Goal: Navigation & Orientation: Find specific page/section

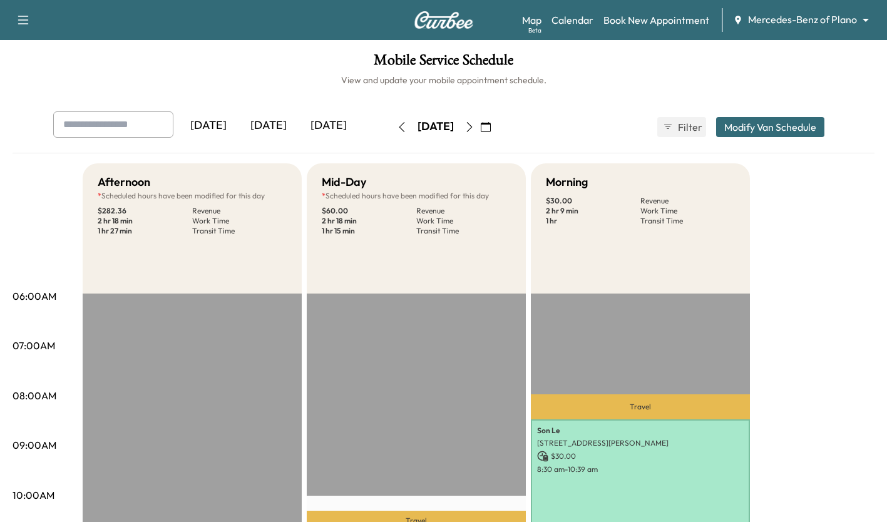
scroll to position [192, 0]
click at [480, 130] on button "button" at bounding box center [469, 127] width 21 height 20
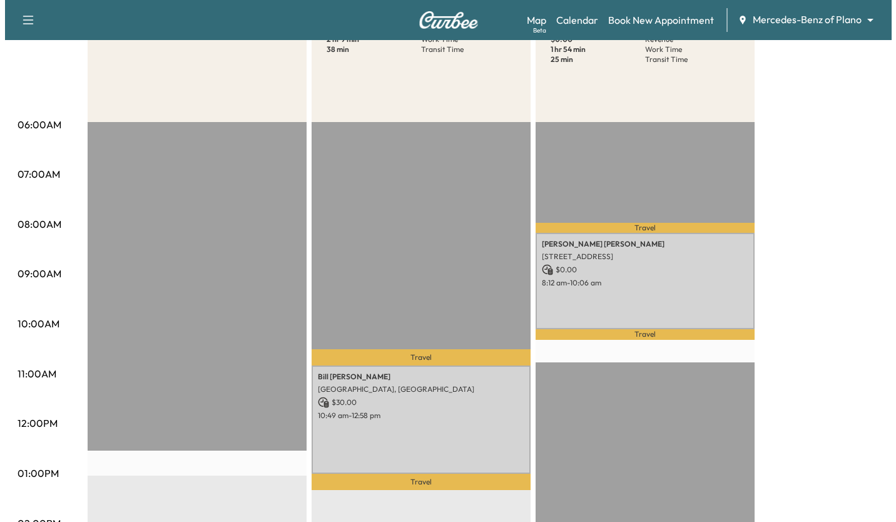
scroll to position [170, 0]
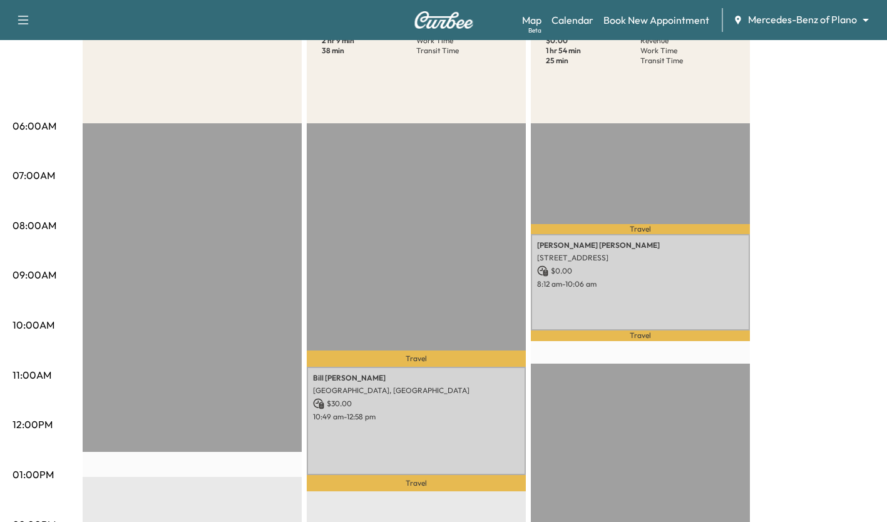
click at [661, 299] on div "[PERSON_NAME] [STREET_ADDRESS] $ 0.00 8:12 am - 10:06 am" at bounding box center [640, 282] width 219 height 96
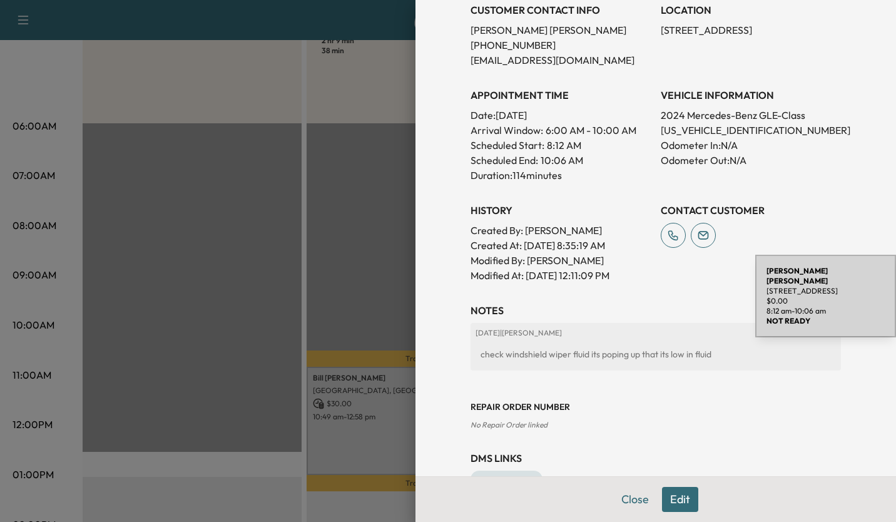
scroll to position [322, 0]
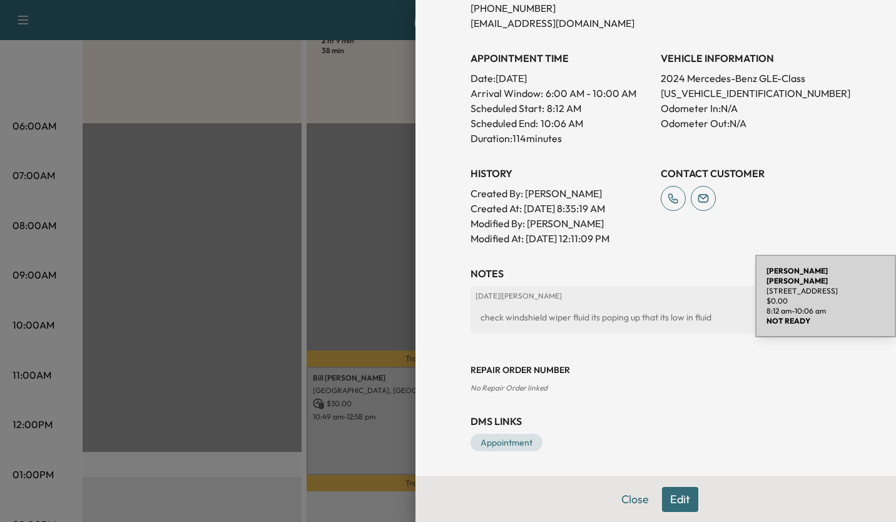
click at [118, 283] on div at bounding box center [448, 261] width 896 height 522
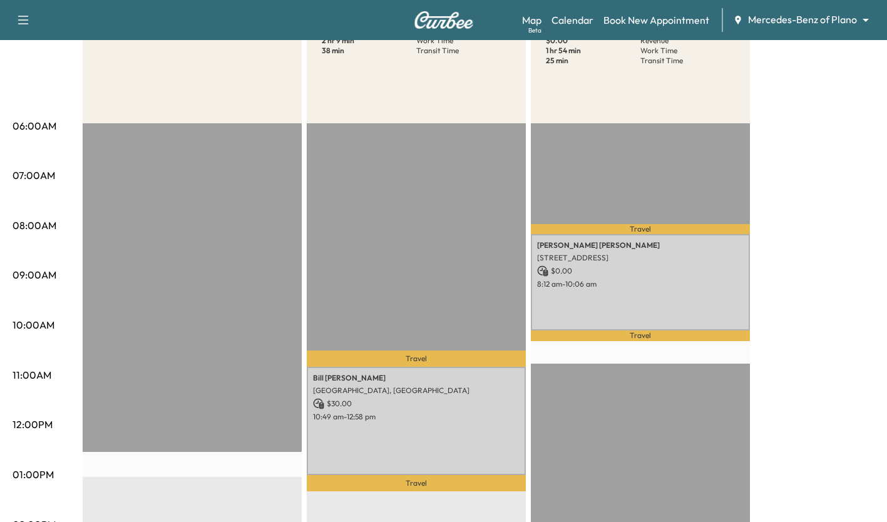
click at [482, 421] on div "[PERSON_NAME] Wilderness Ct, [GEOGRAPHIC_DATA], [GEOGRAPHIC_DATA] $ 30.00 10:49…" at bounding box center [416, 421] width 219 height 109
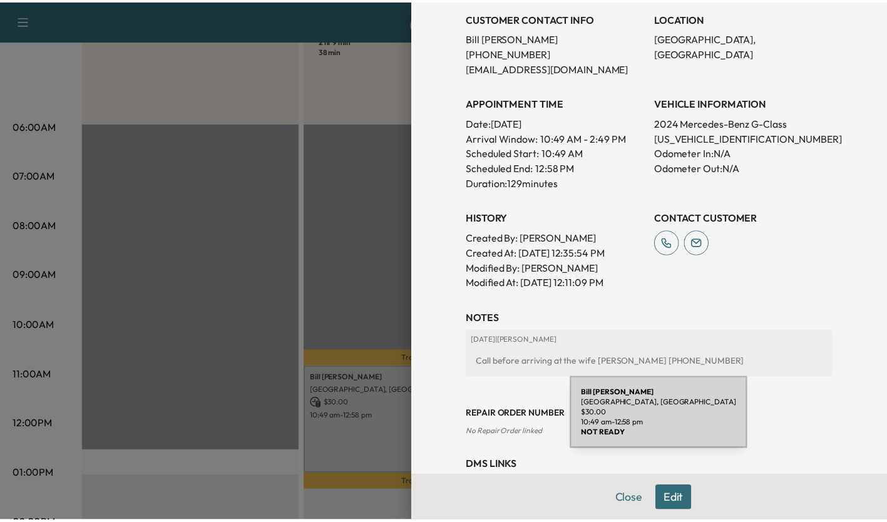
scroll to position [337, 0]
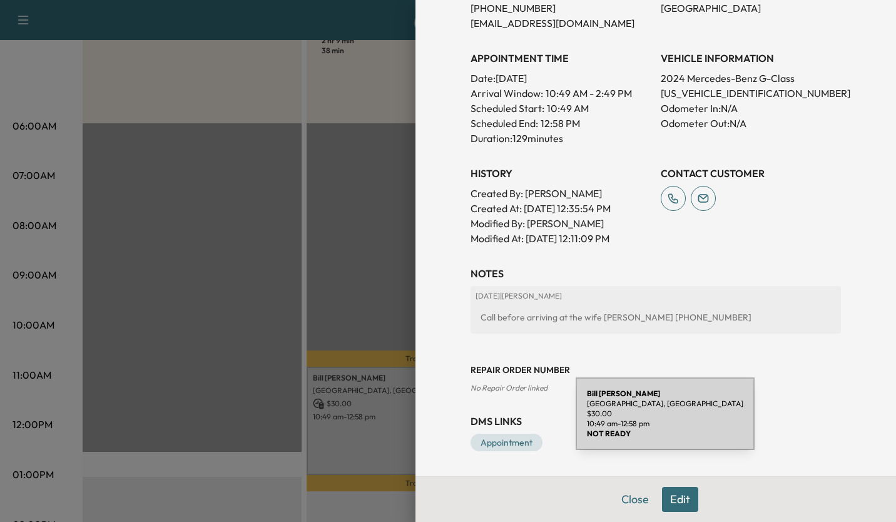
click at [135, 298] on div at bounding box center [448, 261] width 896 height 522
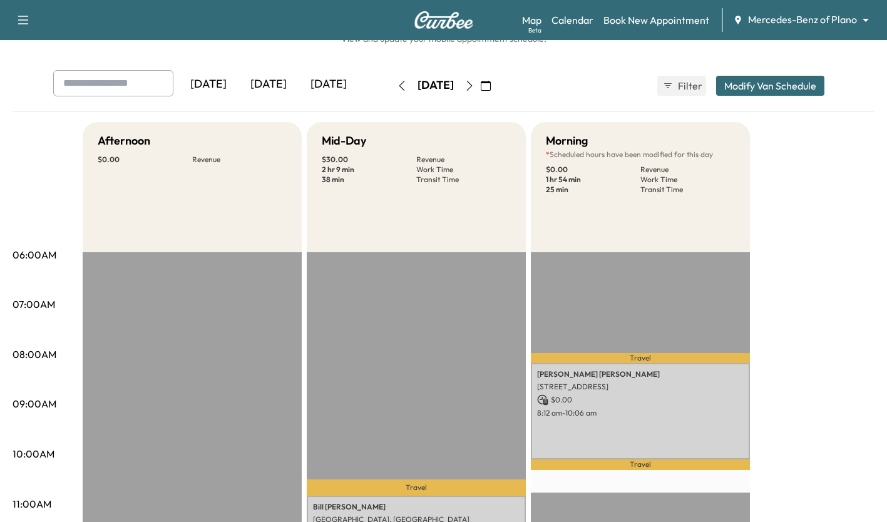
scroll to position [0, 0]
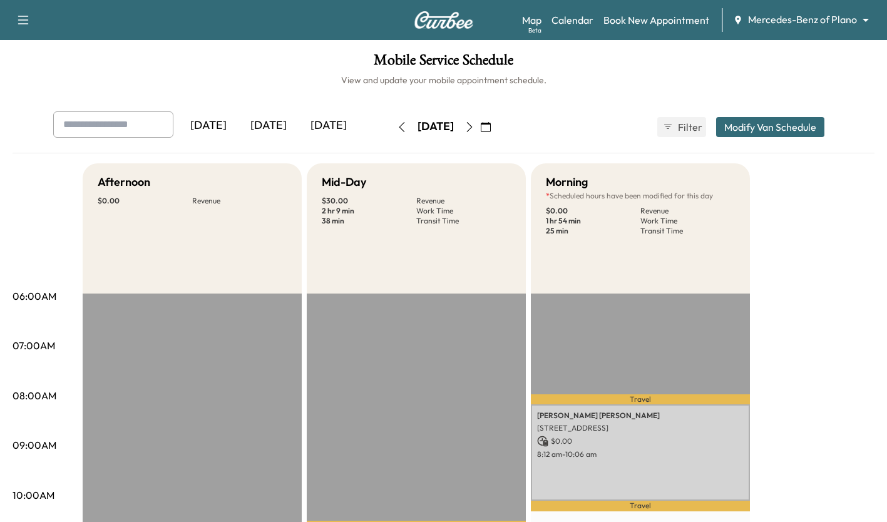
click at [472, 125] on icon "button" at bounding box center [469, 127] width 6 height 10
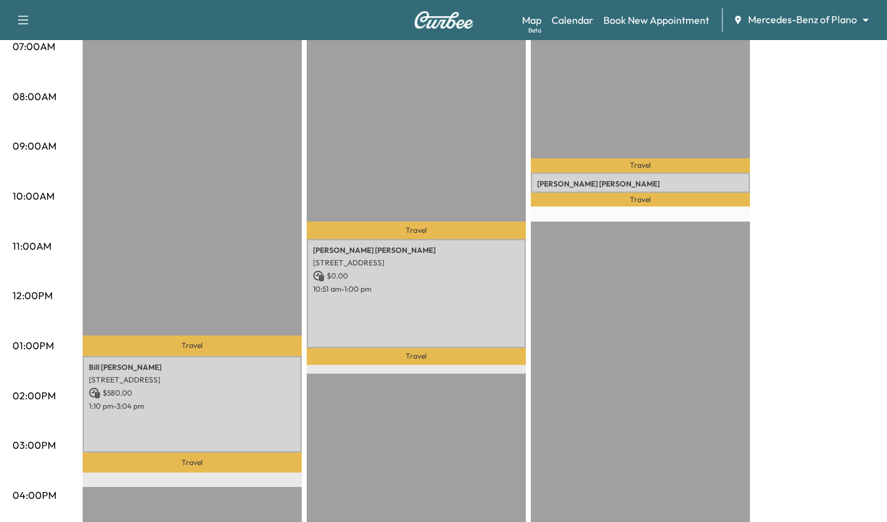
scroll to position [305, 0]
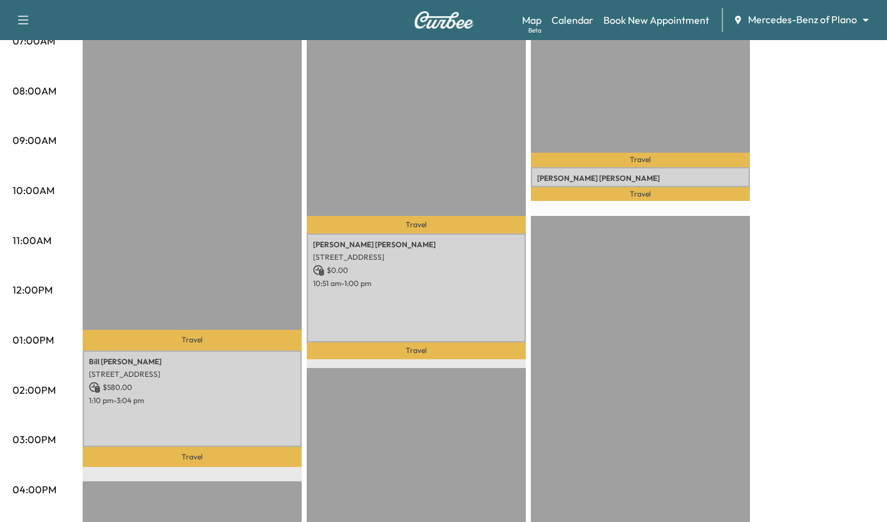
click at [687, 173] on p "[PERSON_NAME]" at bounding box center [640, 178] width 207 height 10
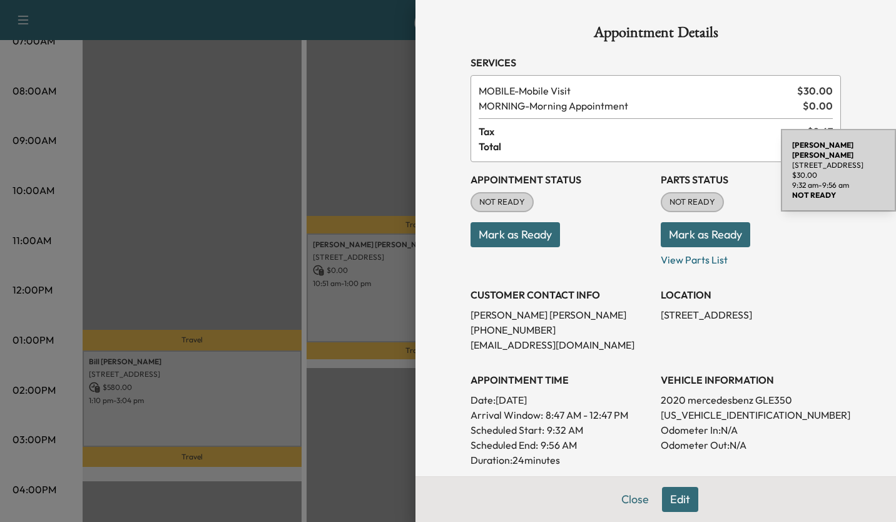
click at [131, 257] on div at bounding box center [448, 261] width 896 height 522
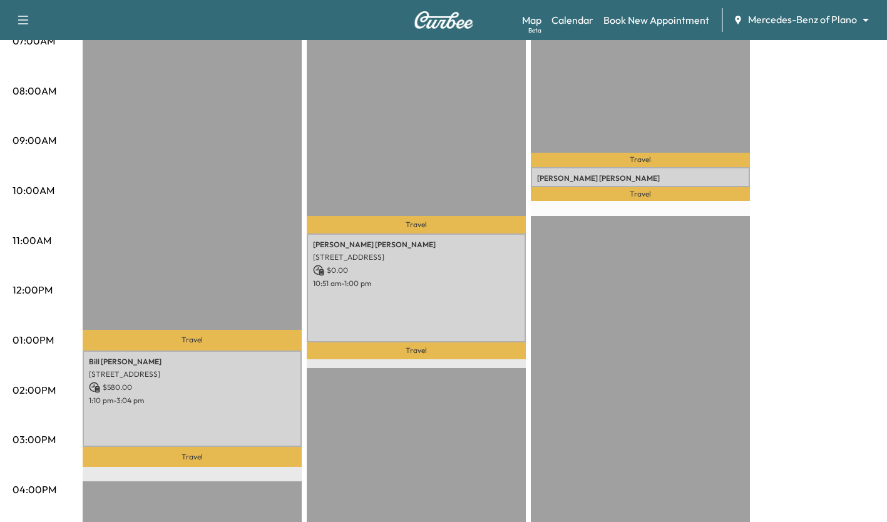
click at [390, 308] on div "[PERSON_NAME] [STREET_ADDRESS] $ 0.00 10:51 am - 1:00 pm" at bounding box center [416, 287] width 219 height 109
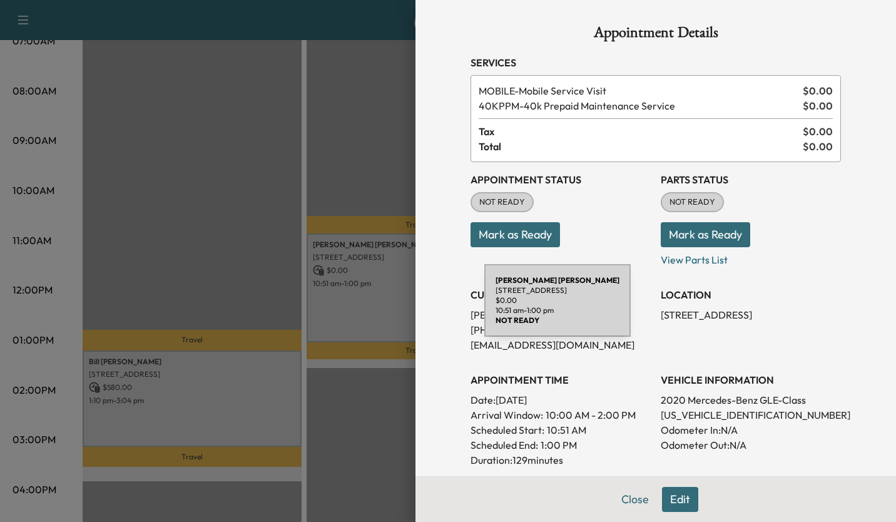
click at [128, 251] on div at bounding box center [448, 261] width 896 height 522
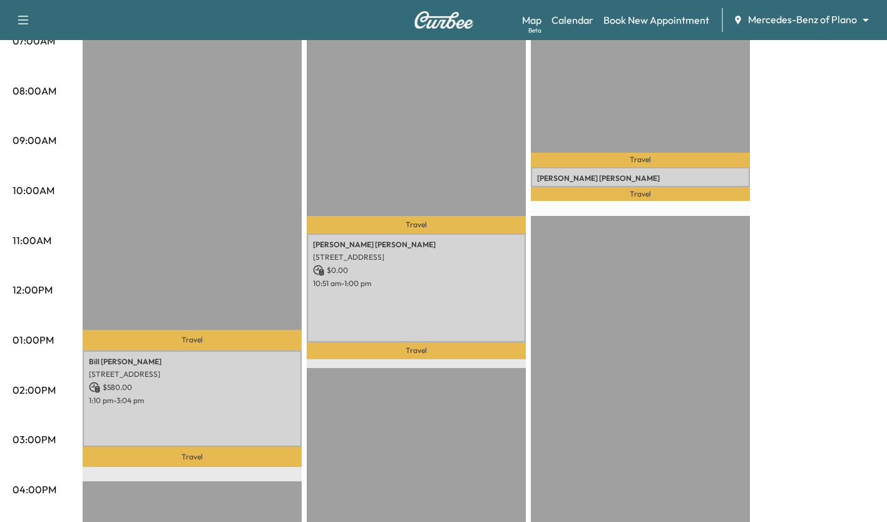
click at [442, 294] on div "[PERSON_NAME] [STREET_ADDRESS] $ 0.00 10:51 am - 1:00 pm" at bounding box center [416, 287] width 219 height 109
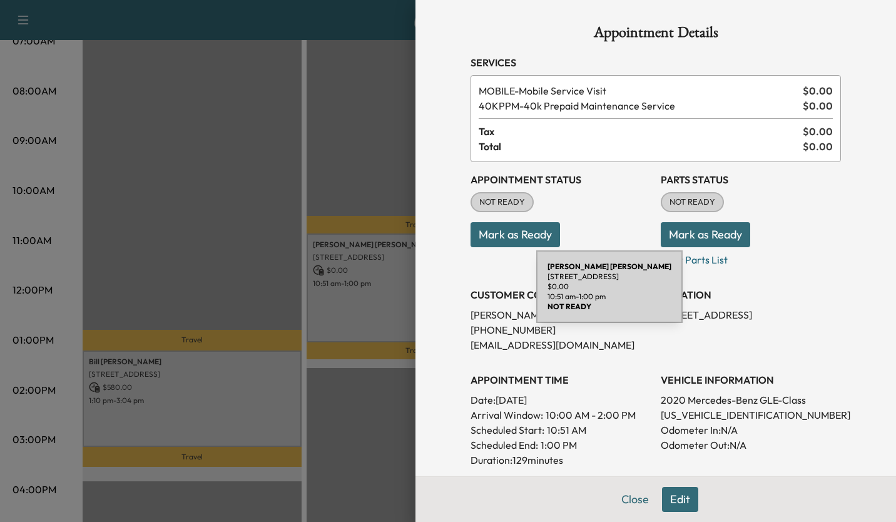
click at [138, 268] on div at bounding box center [448, 261] width 896 height 522
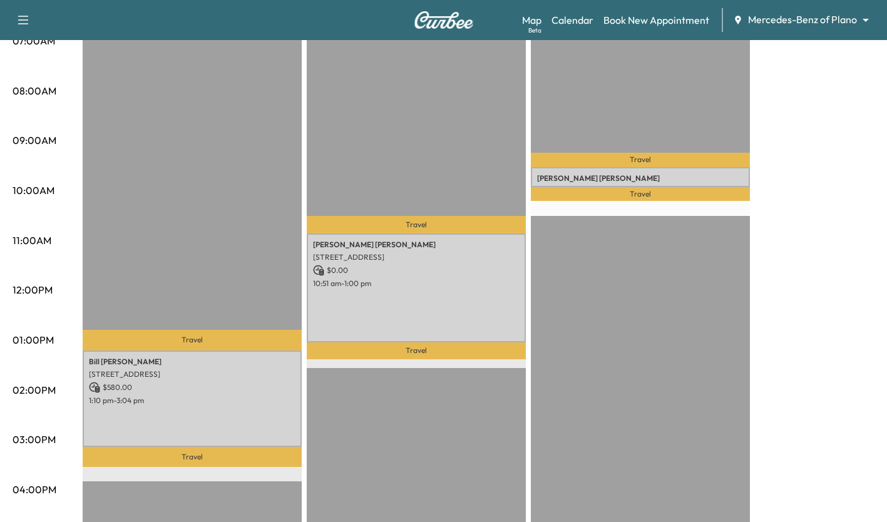
click at [263, 414] on div "[PERSON_NAME] [STREET_ADDRESS] $ 580.00 1:10 pm - 3:04 pm" at bounding box center [192, 398] width 219 height 96
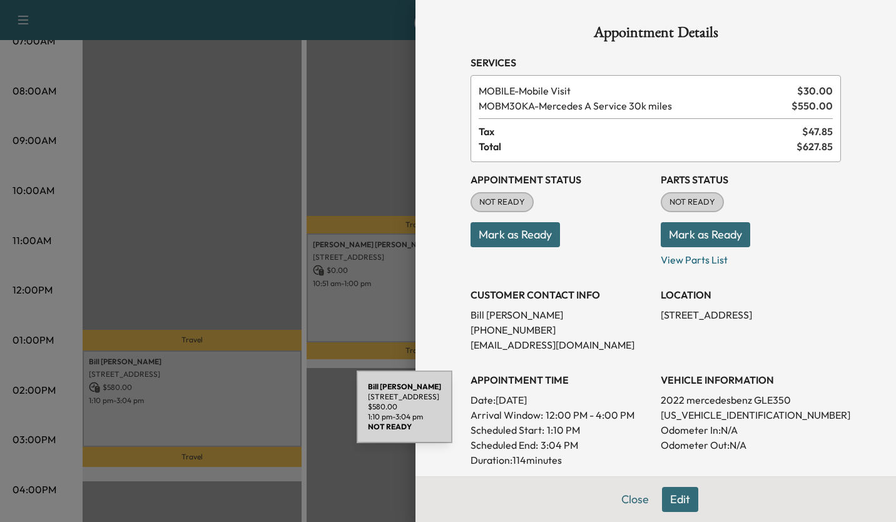
click at [140, 273] on div at bounding box center [448, 261] width 896 height 522
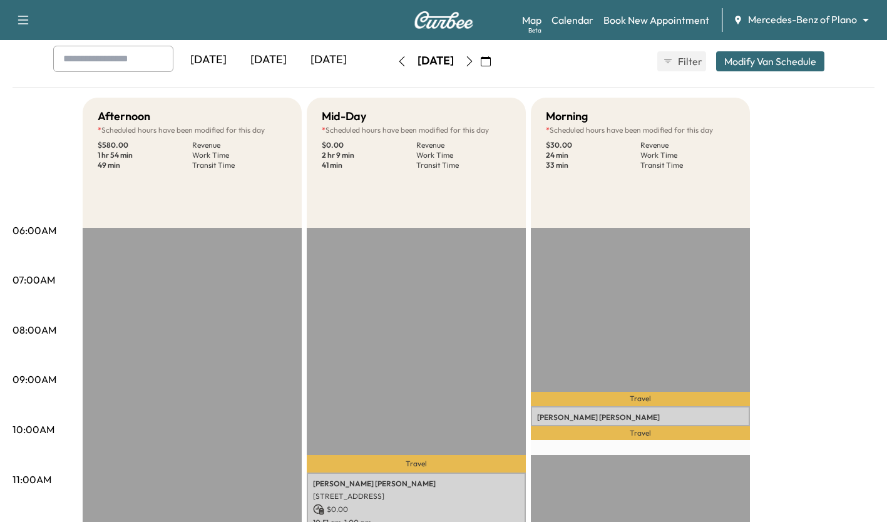
scroll to position [0, 0]
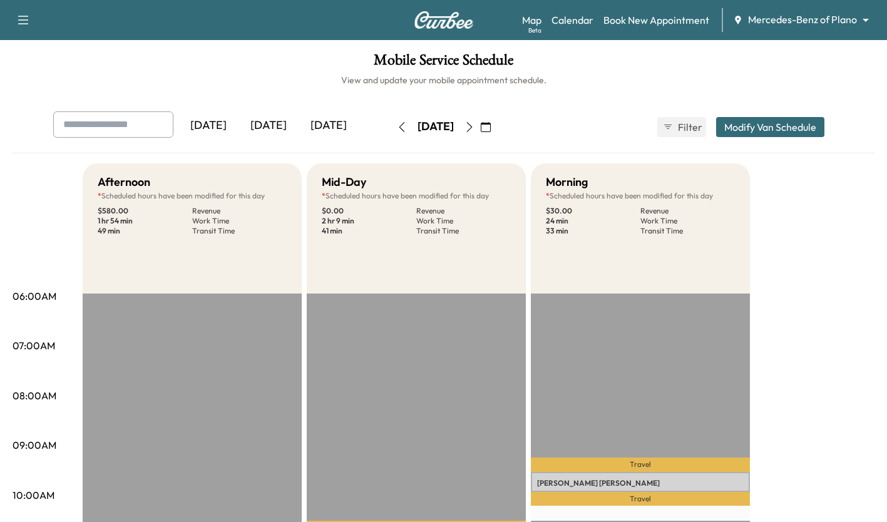
click at [474, 127] on icon "button" at bounding box center [469, 127] width 10 height 10
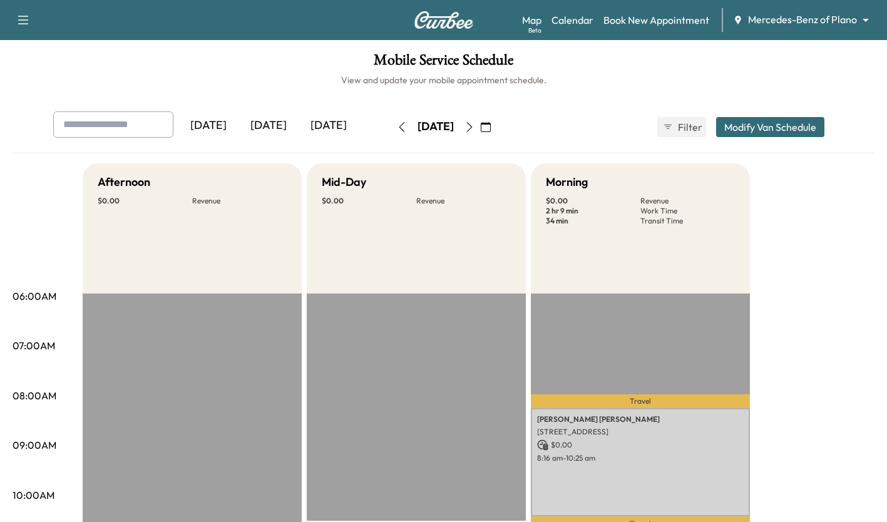
click at [472, 123] on icon "button" at bounding box center [469, 127] width 6 height 10
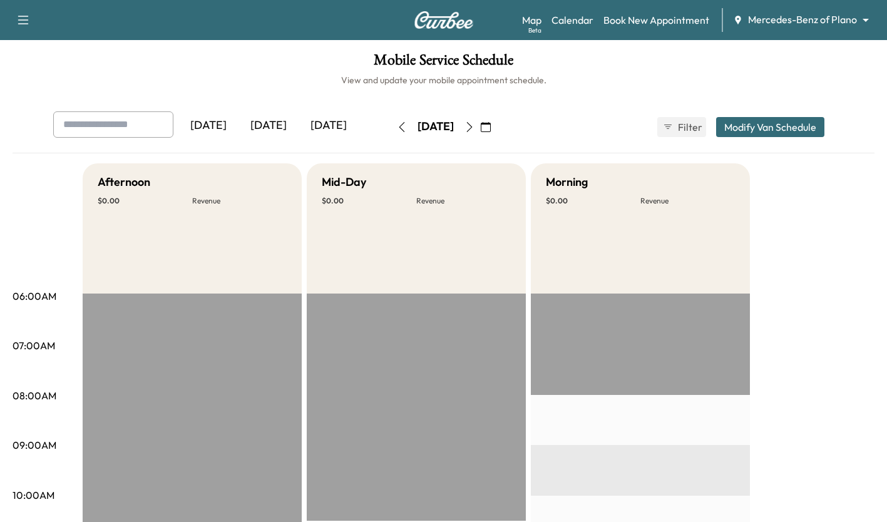
click at [397, 127] on icon "button" at bounding box center [402, 127] width 10 height 10
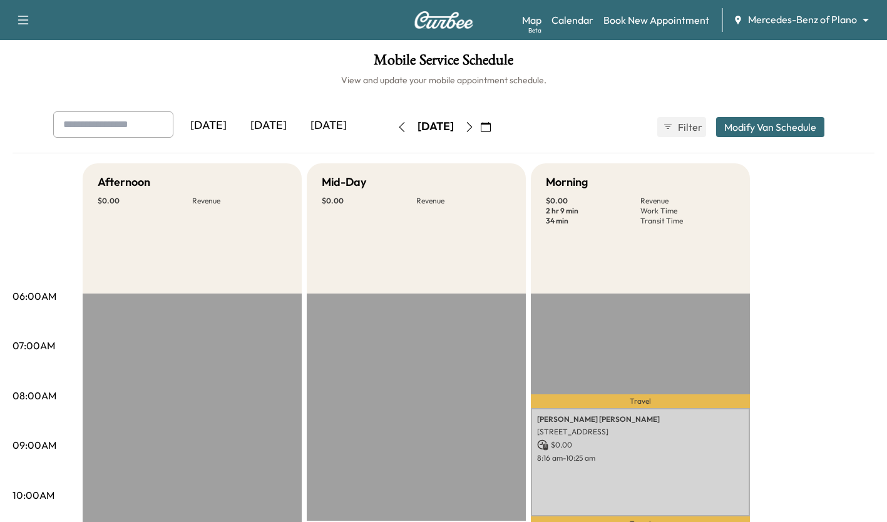
click at [391, 136] on button "button" at bounding box center [401, 127] width 21 height 20
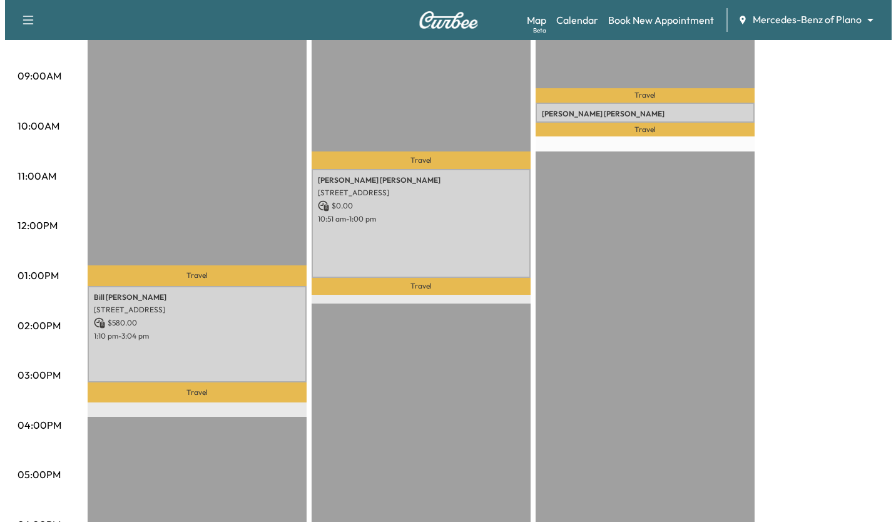
scroll to position [372, 0]
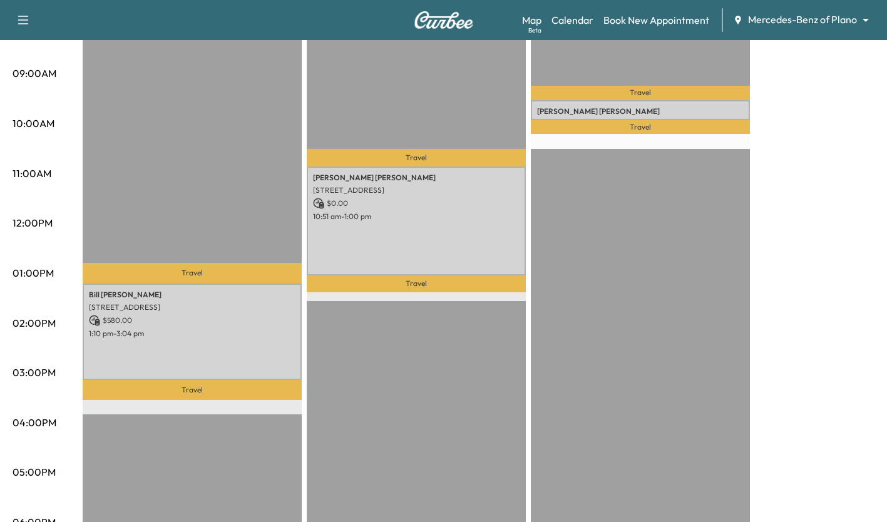
click at [150, 351] on div "[PERSON_NAME] [STREET_ADDRESS] $ 580.00 1:10 pm - 3:04 pm" at bounding box center [192, 331] width 219 height 96
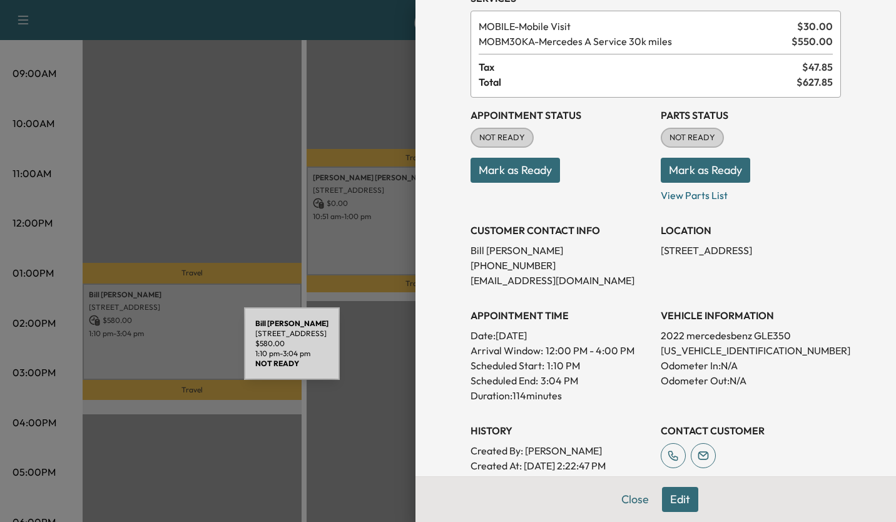
scroll to position [274, 0]
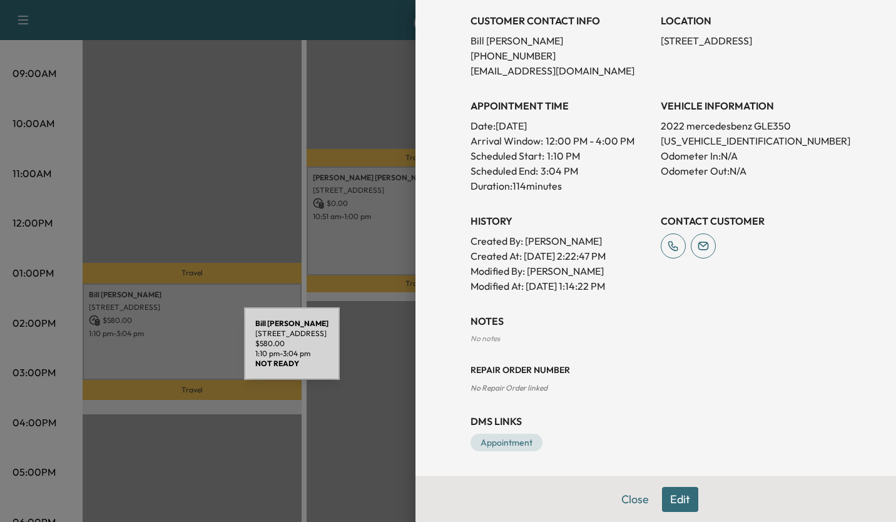
click at [115, 209] on div at bounding box center [448, 261] width 896 height 522
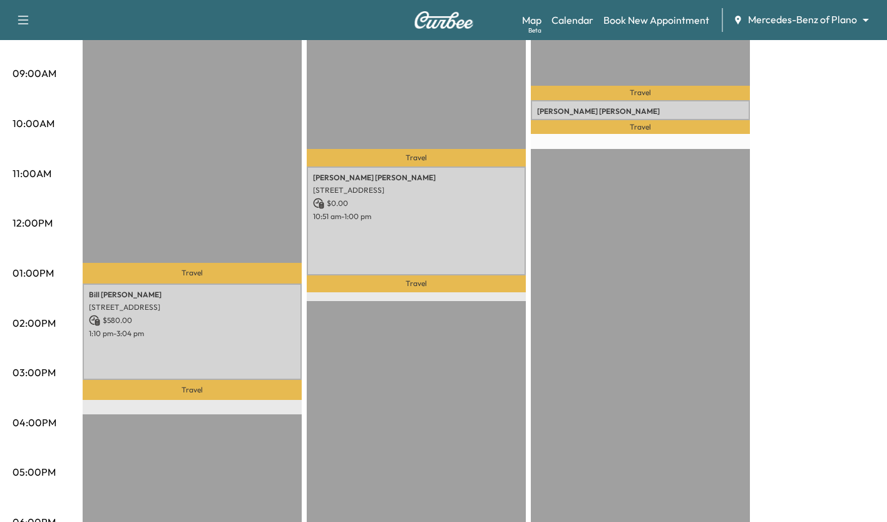
click at [365, 243] on div "[PERSON_NAME] [STREET_ADDRESS] $ 0.00 10:51 am - 1:00 pm" at bounding box center [416, 220] width 219 height 109
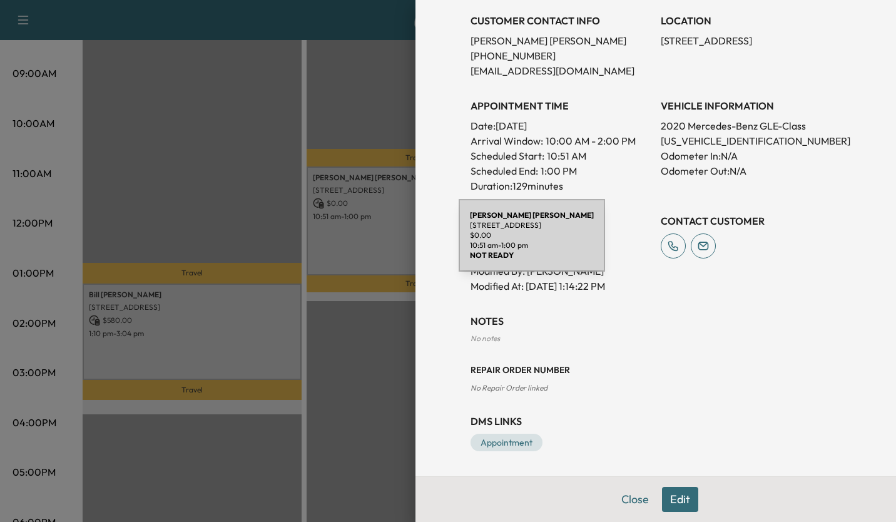
click at [211, 181] on div at bounding box center [448, 261] width 896 height 522
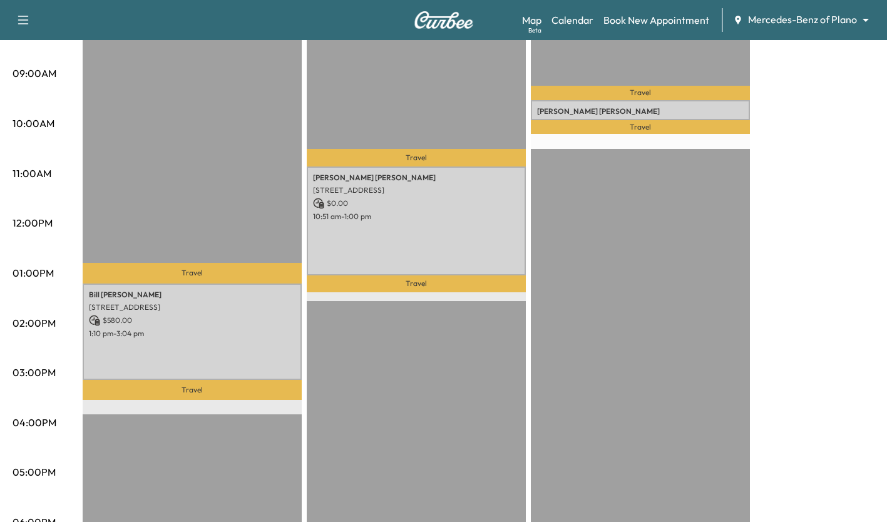
click at [670, 107] on p "[PERSON_NAME]" at bounding box center [640, 111] width 207 height 10
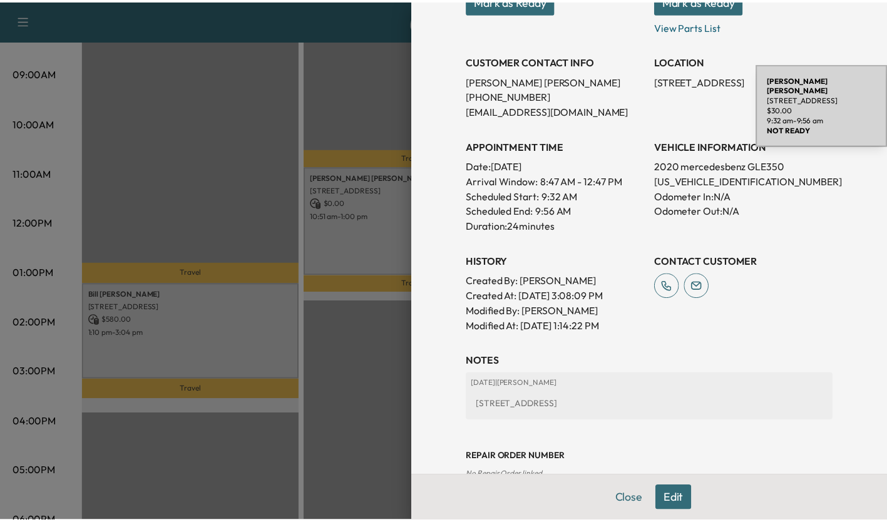
scroll to position [322, 0]
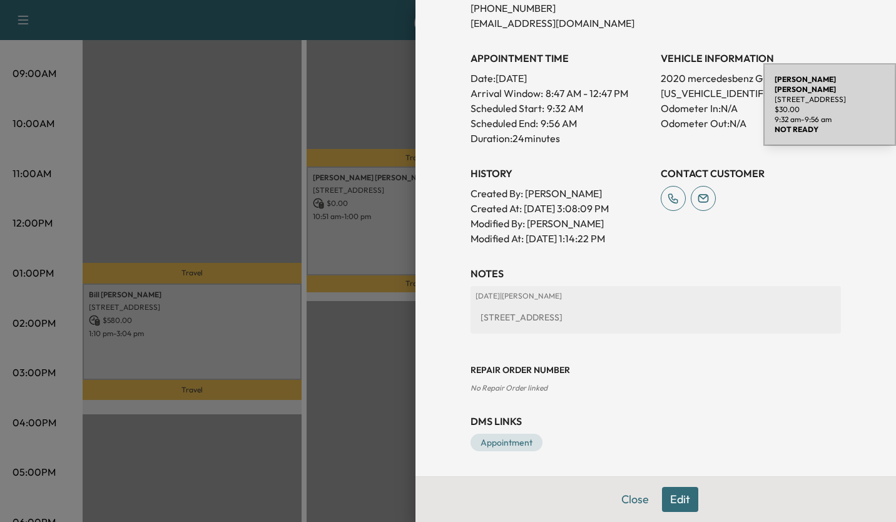
click at [209, 202] on div at bounding box center [448, 261] width 896 height 522
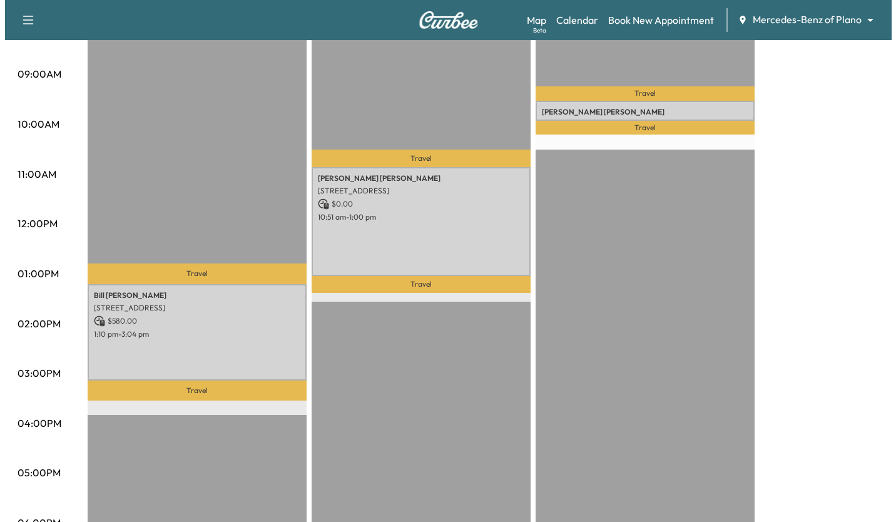
scroll to position [353, 0]
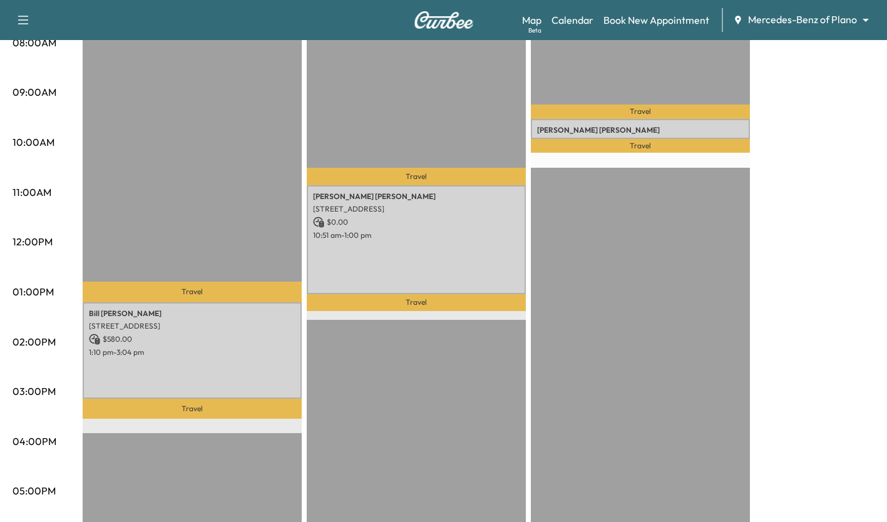
click at [684, 128] on p "[PERSON_NAME]" at bounding box center [640, 130] width 207 height 10
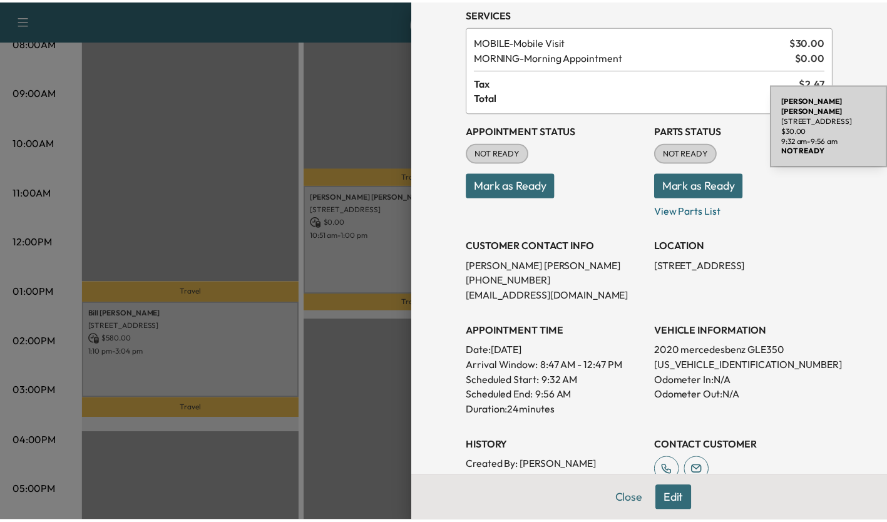
scroll to position [46, 0]
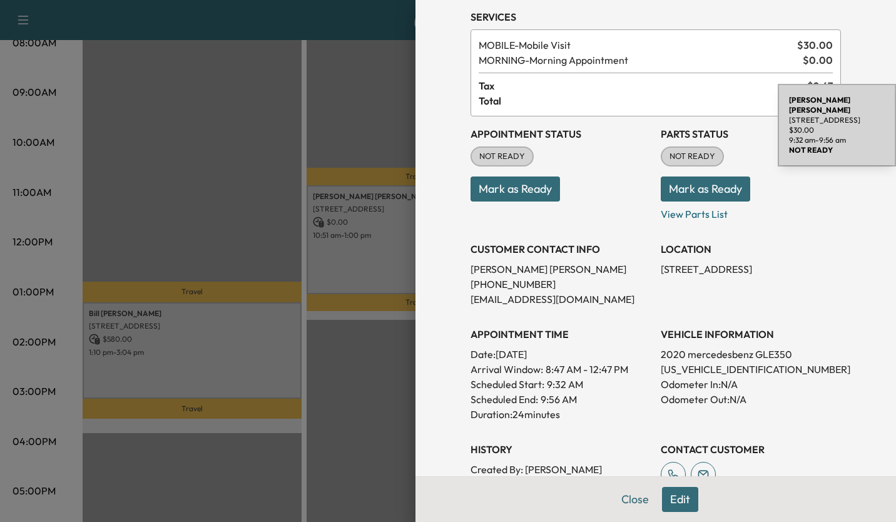
click at [171, 227] on div at bounding box center [448, 261] width 896 height 522
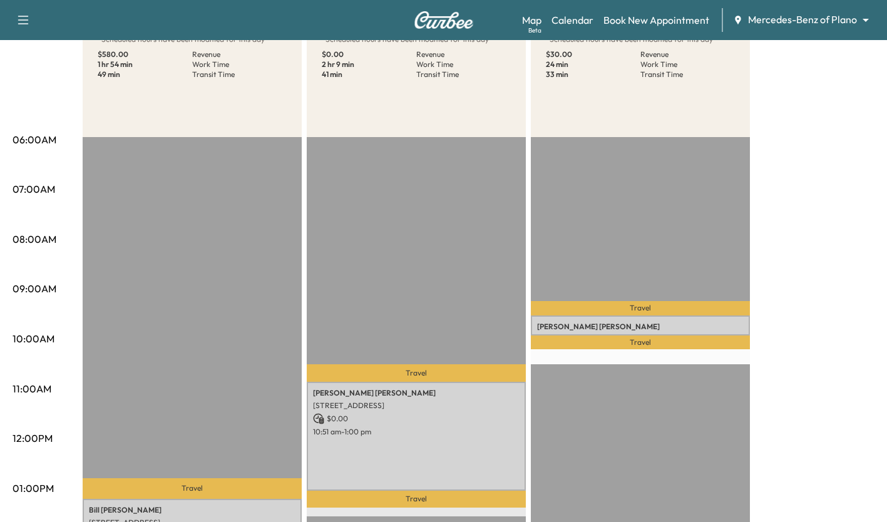
scroll to position [0, 0]
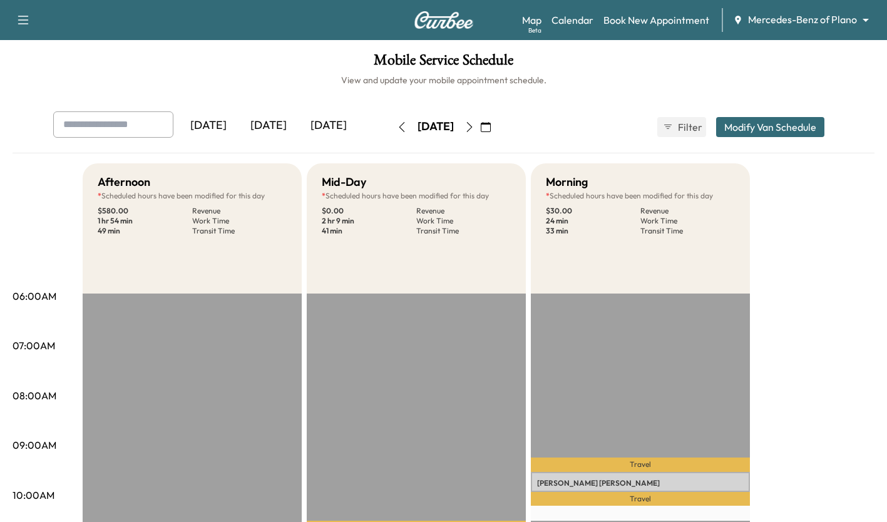
click at [480, 135] on button "button" at bounding box center [469, 127] width 21 height 20
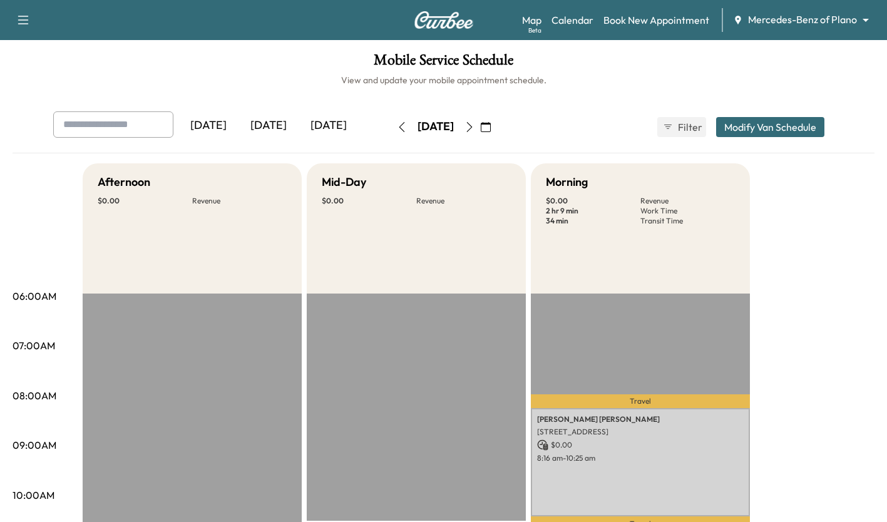
click at [480, 136] on button "button" at bounding box center [469, 127] width 21 height 20
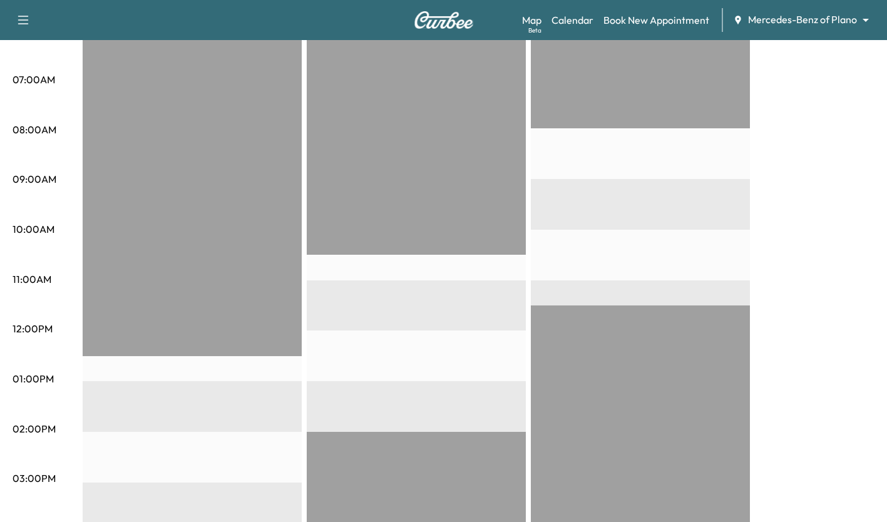
scroll to position [110, 0]
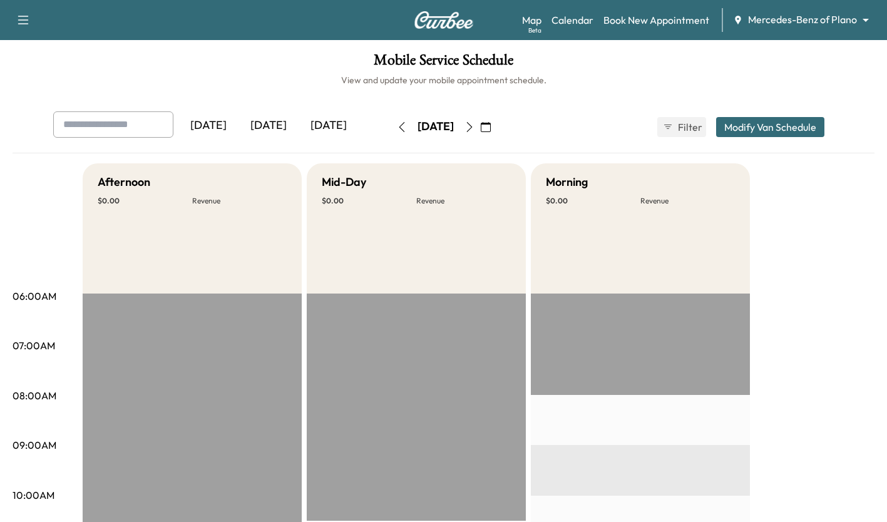
click at [397, 130] on icon "button" at bounding box center [402, 127] width 10 height 10
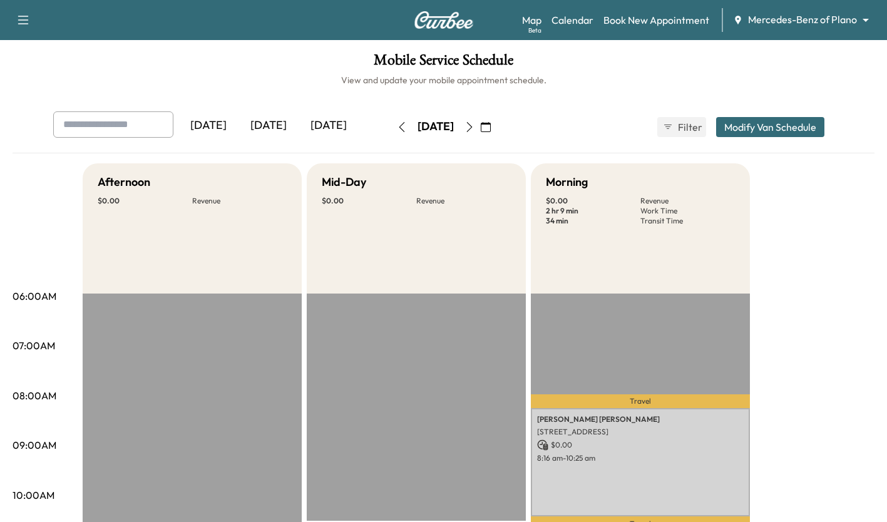
click at [397, 128] on icon "button" at bounding box center [402, 127] width 10 height 10
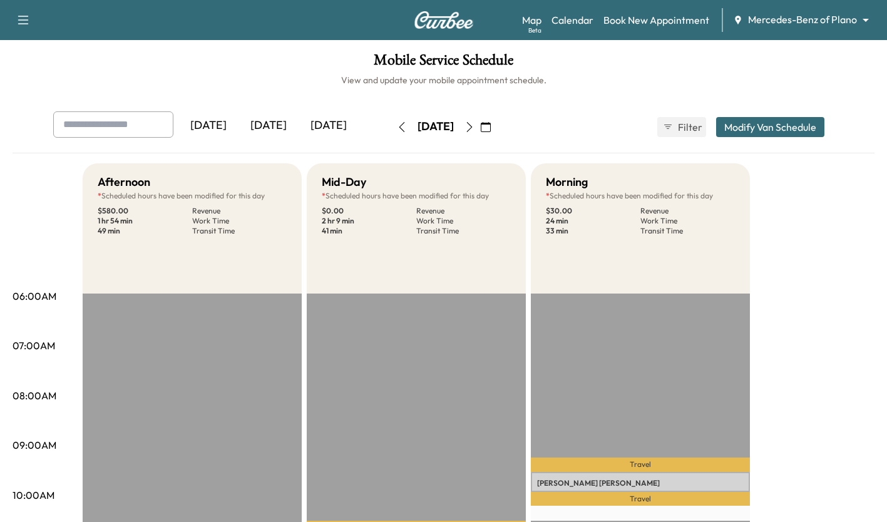
click at [397, 128] on icon "button" at bounding box center [402, 127] width 10 height 10
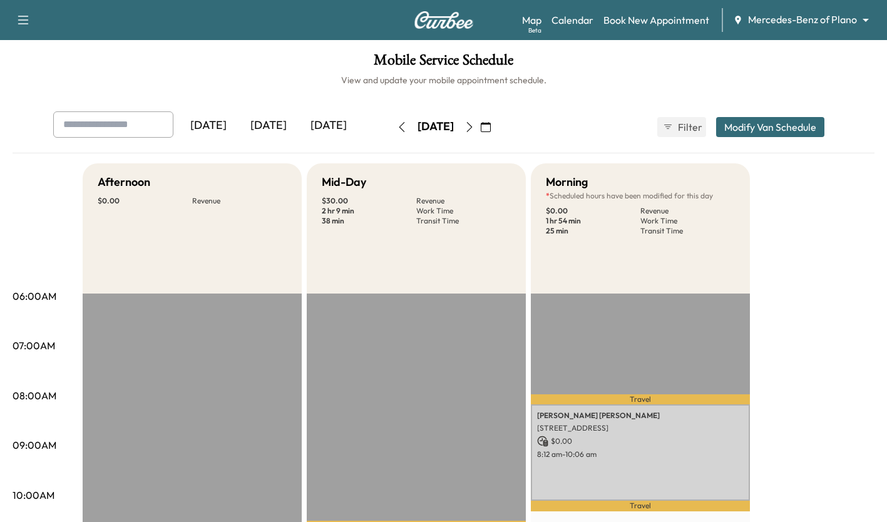
click at [397, 128] on icon "button" at bounding box center [402, 127] width 10 height 10
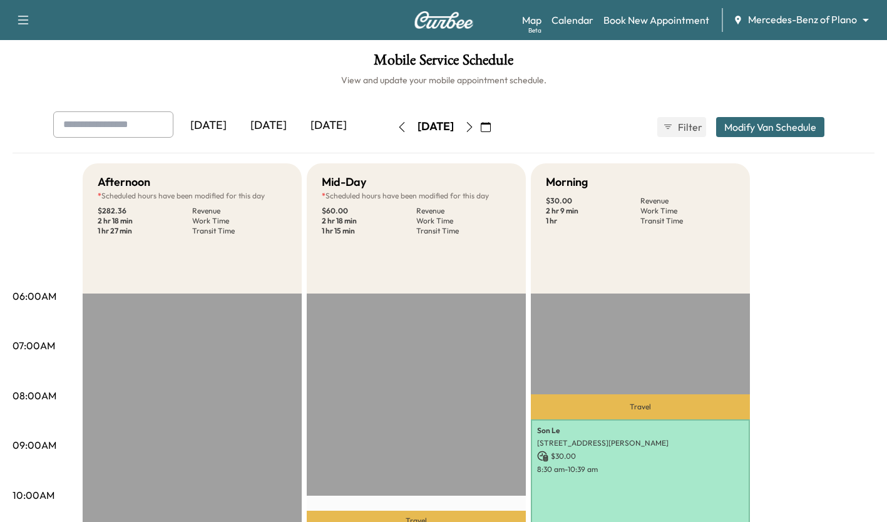
click at [474, 125] on icon "button" at bounding box center [469, 127] width 10 height 10
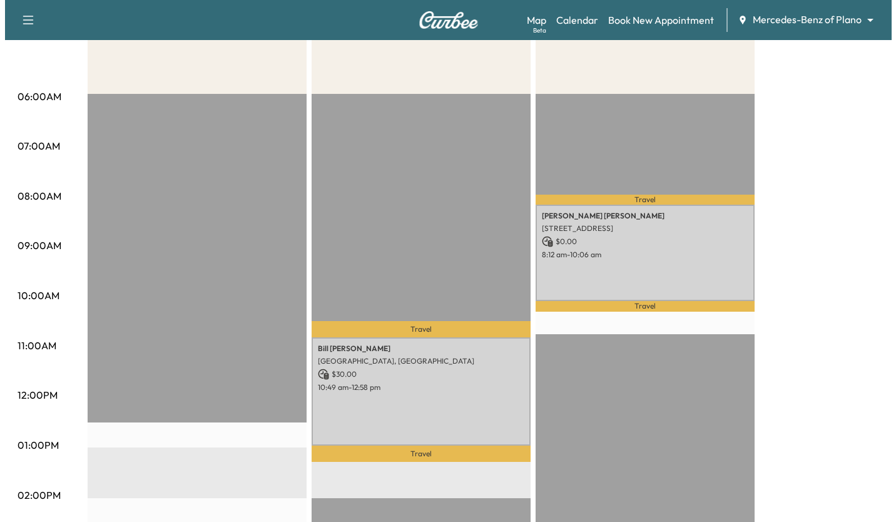
scroll to position [205, 0]
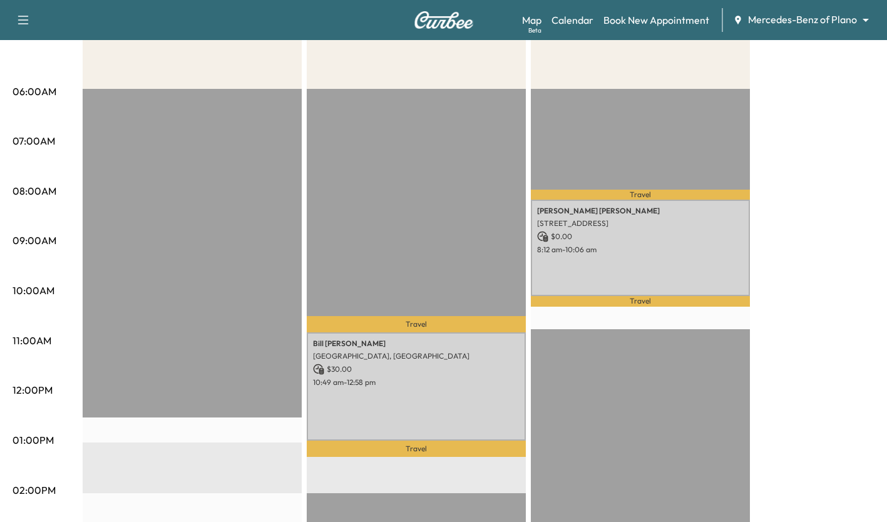
click at [658, 228] on div "[PERSON_NAME] [STREET_ADDRESS] $ 0.00 8:12 am - 10:06 am" at bounding box center [640, 248] width 219 height 96
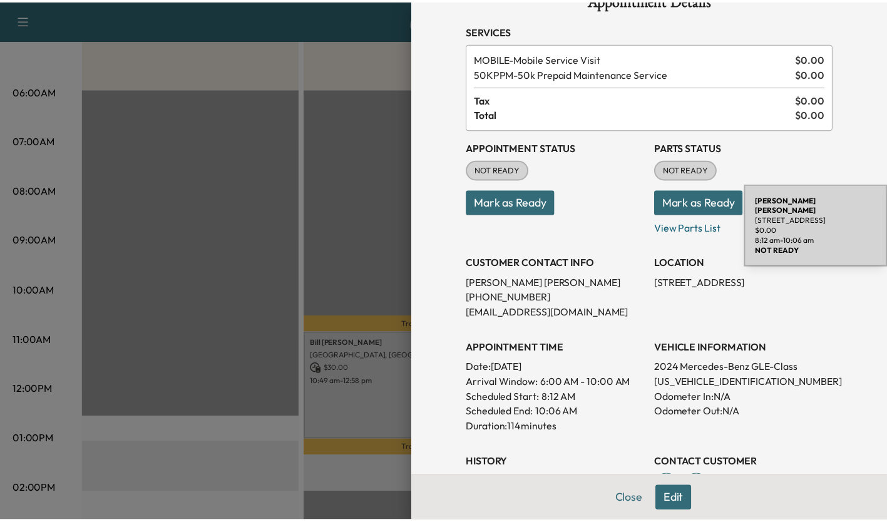
scroll to position [0, 0]
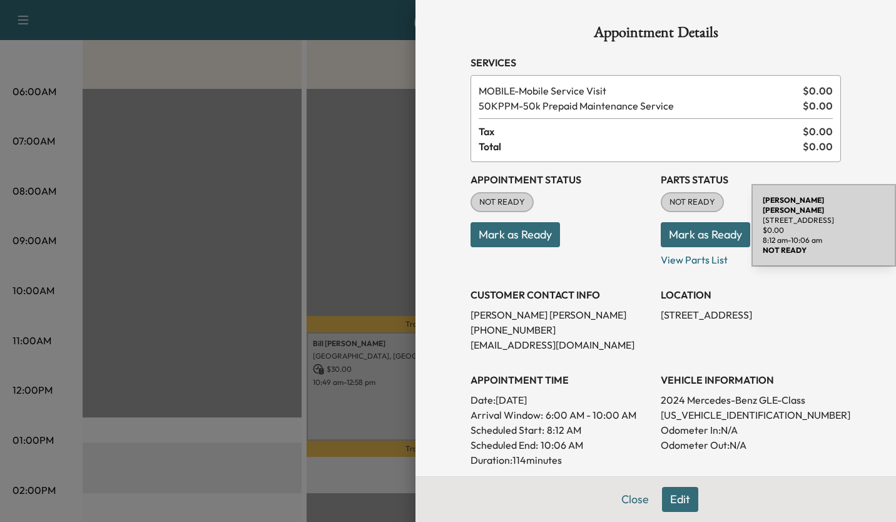
click at [234, 270] on div at bounding box center [448, 261] width 896 height 522
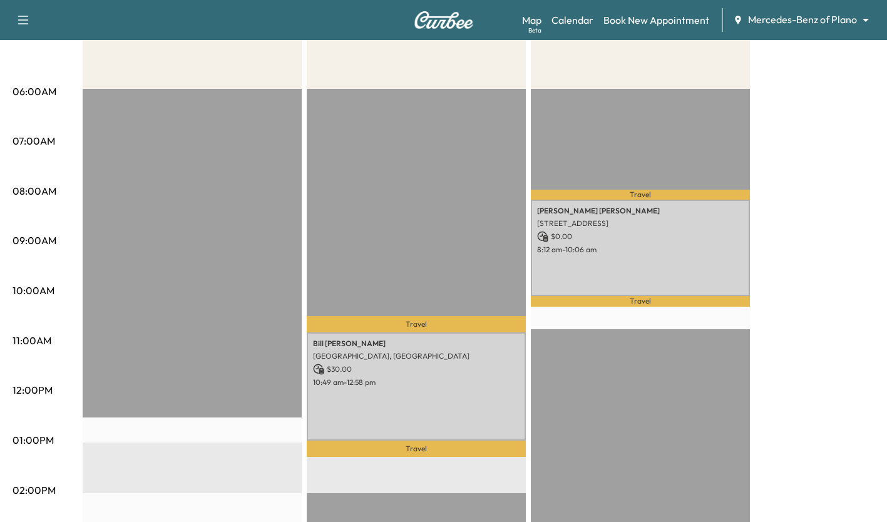
click at [378, 386] on div "[PERSON_NAME] Wilderness Ct, [GEOGRAPHIC_DATA], [GEOGRAPHIC_DATA] $ 30.00 10:49…" at bounding box center [416, 386] width 219 height 109
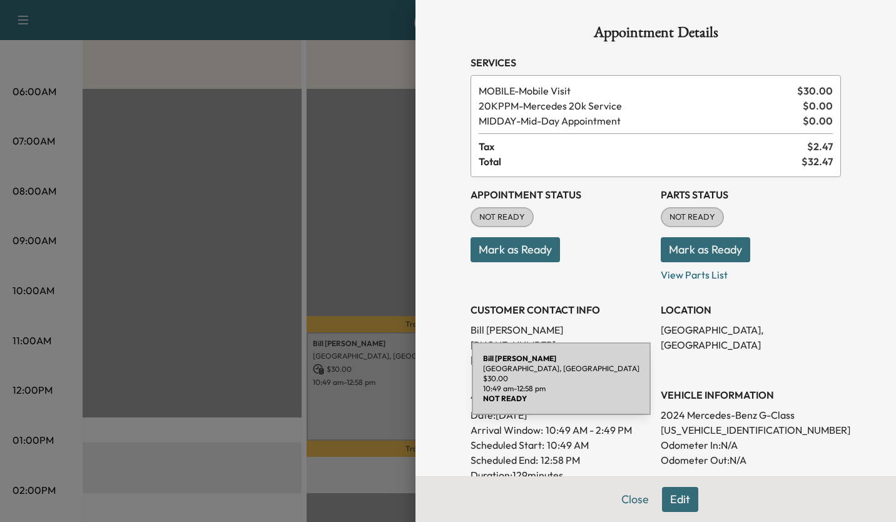
click at [253, 273] on div at bounding box center [448, 261] width 896 height 522
